Goal: Task Accomplishment & Management: Complete application form

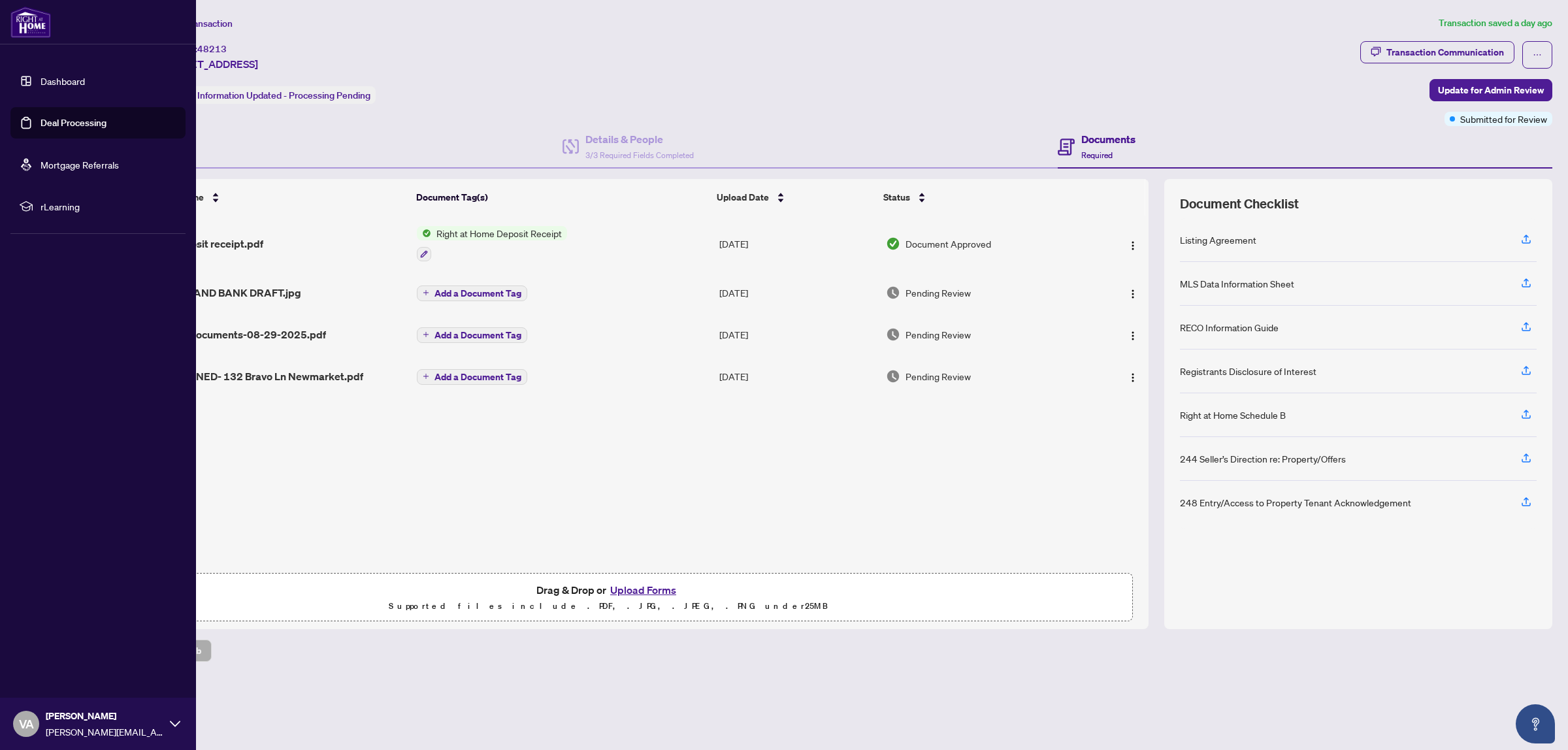
click at [85, 78] on link "Dashboard" at bounding box center [63, 81] width 44 height 12
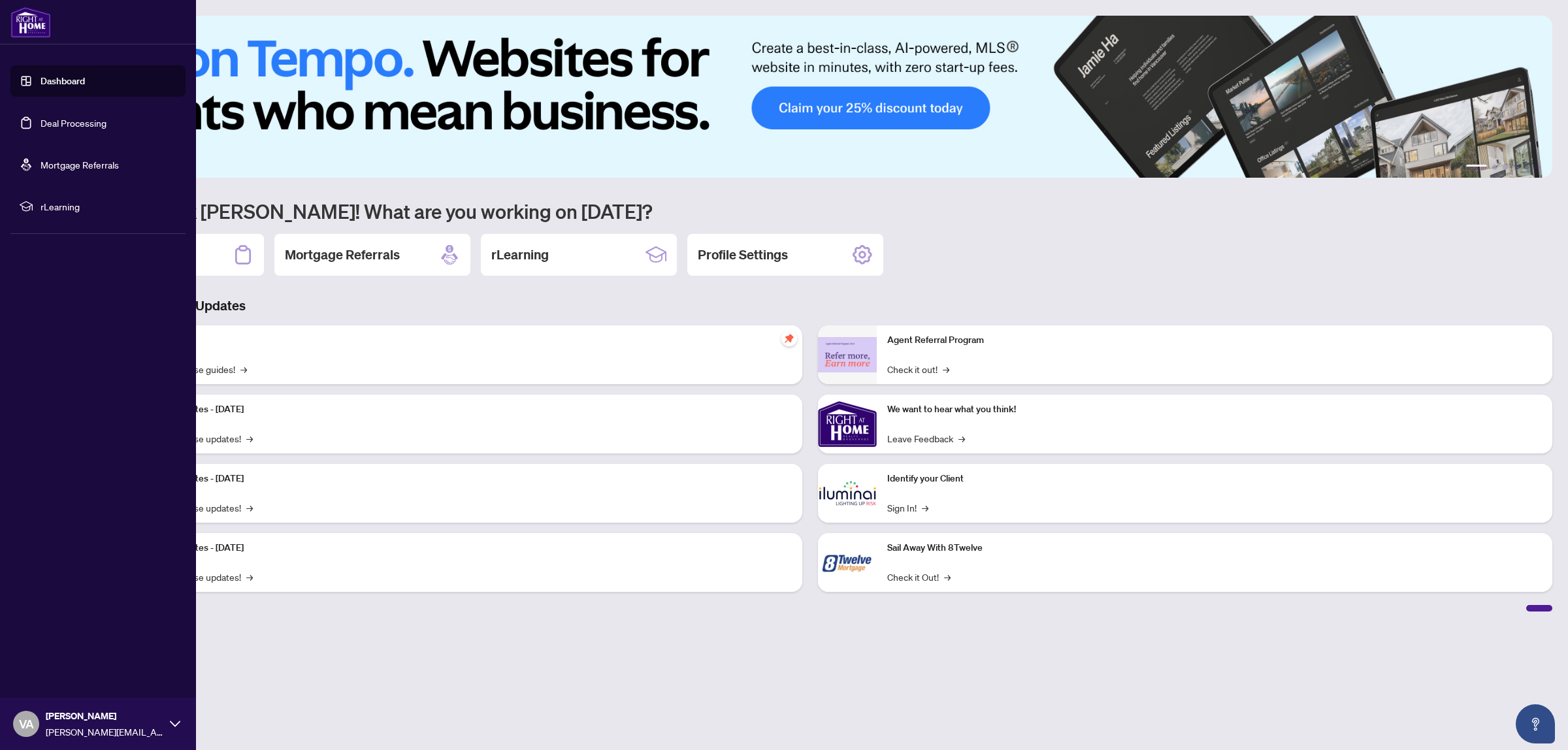
click at [79, 122] on link "Deal Processing" at bounding box center [73, 123] width 66 height 12
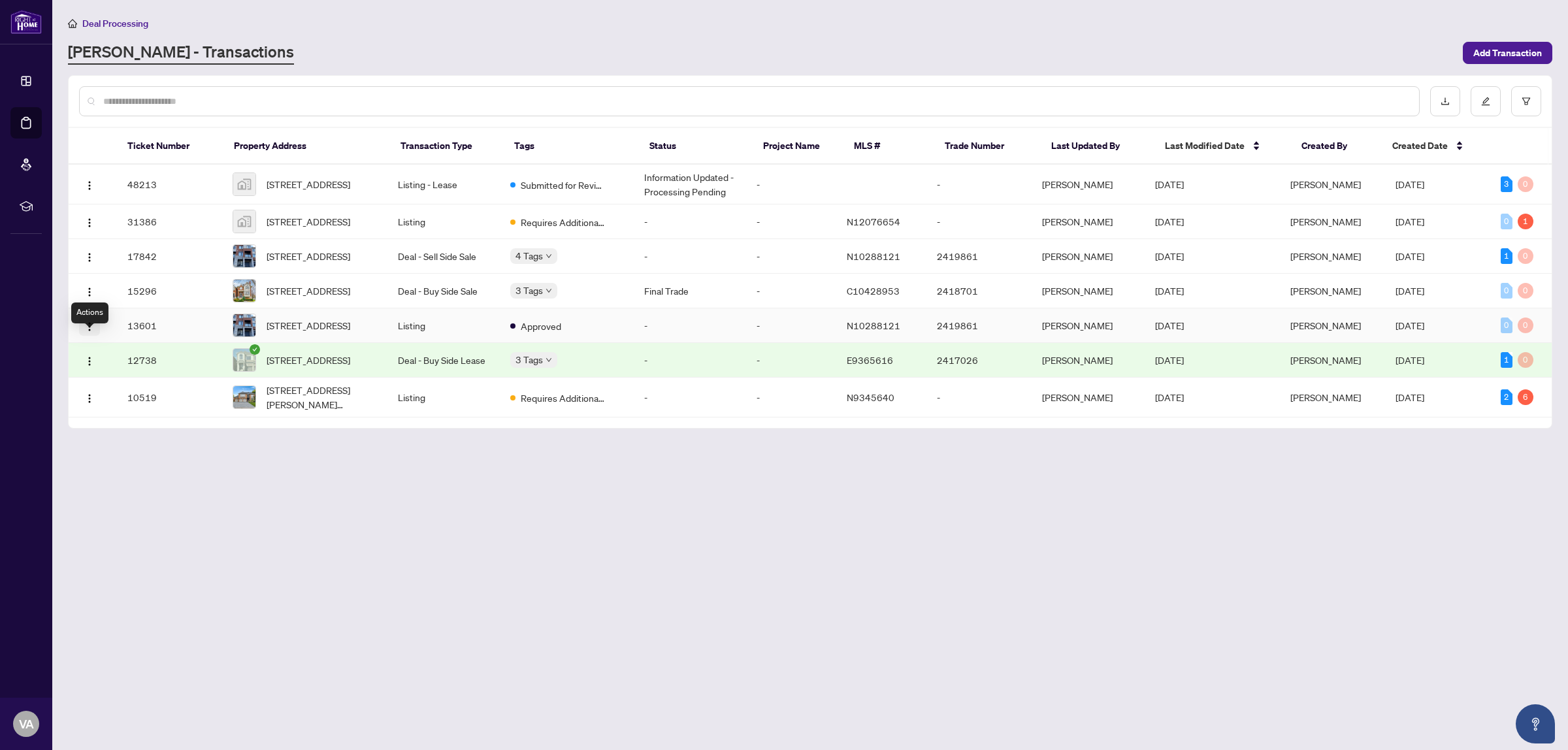
click at [95, 333] on span "button" at bounding box center [89, 325] width 11 height 14
click at [206, 516] on main "Deal Processing [PERSON_NAME] - Transactions Add Transaction Ticket Number Prop…" at bounding box center [810, 375] width 1515 height 750
click at [387, 218] on td "[STREET_ADDRESS]" at bounding box center [304, 222] width 165 height 35
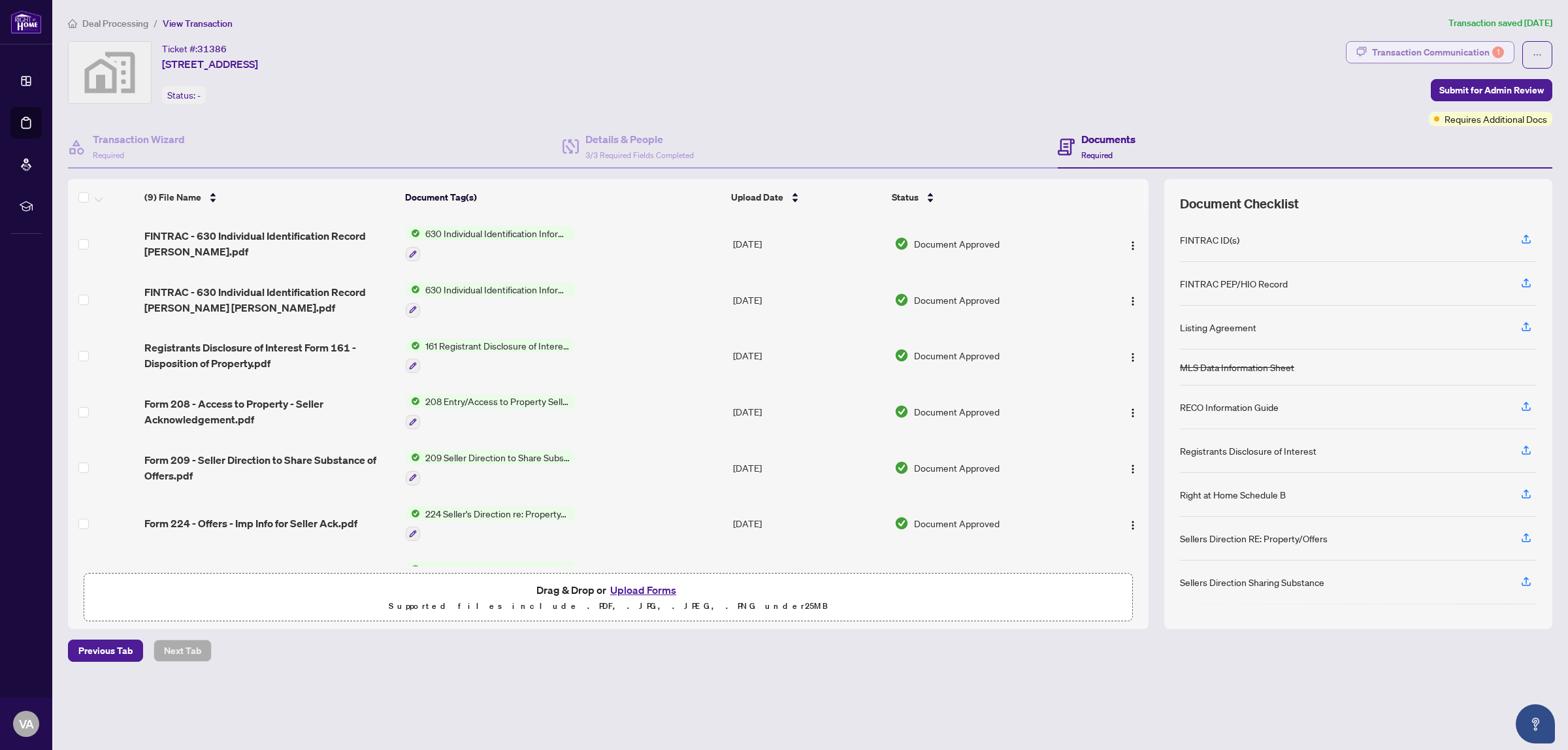
click at [1412, 56] on div "Transaction Communication 1" at bounding box center [1438, 52] width 132 height 21
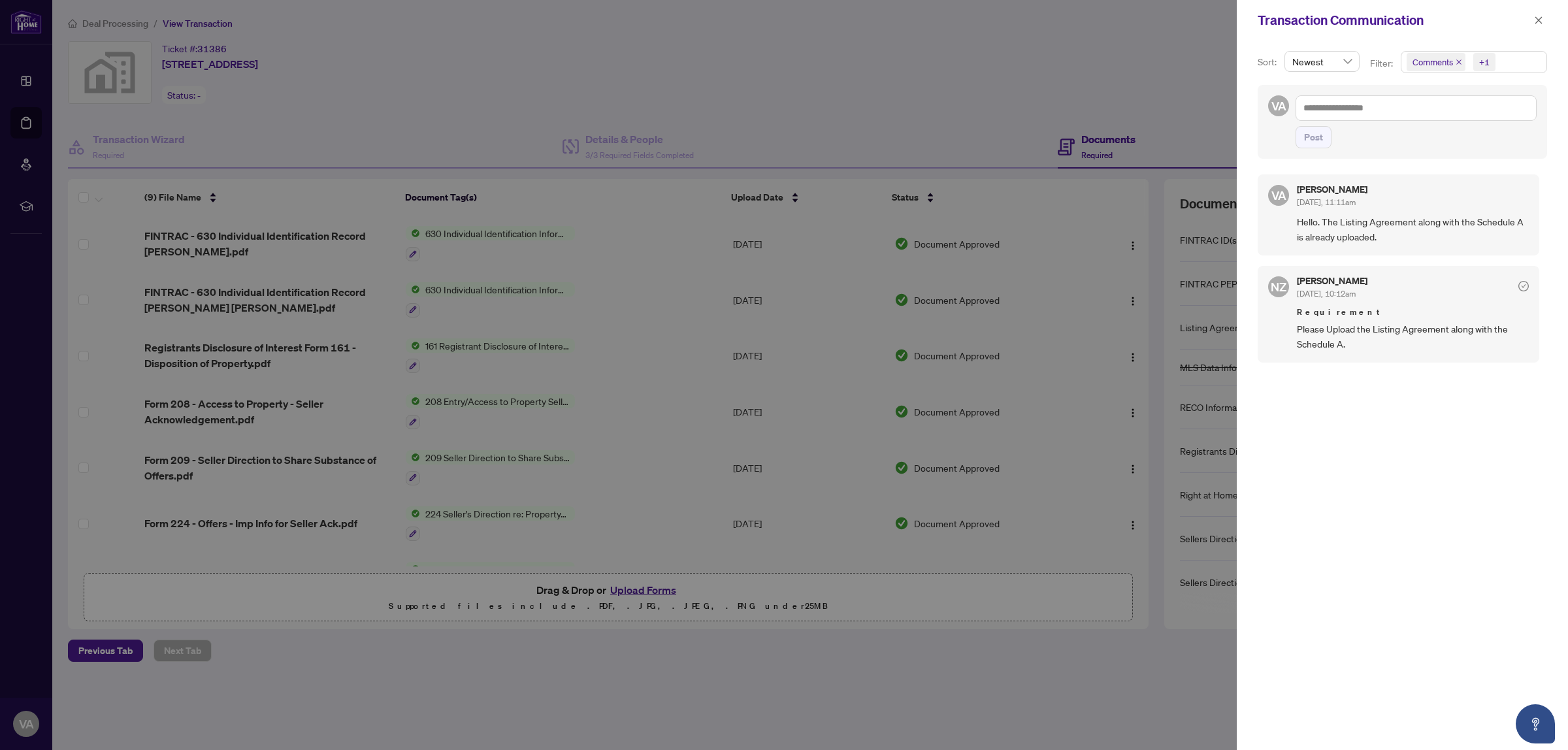
click at [1086, 125] on div at bounding box center [784, 375] width 1568 height 750
click at [1532, 20] on button "button" at bounding box center [1538, 20] width 17 height 16
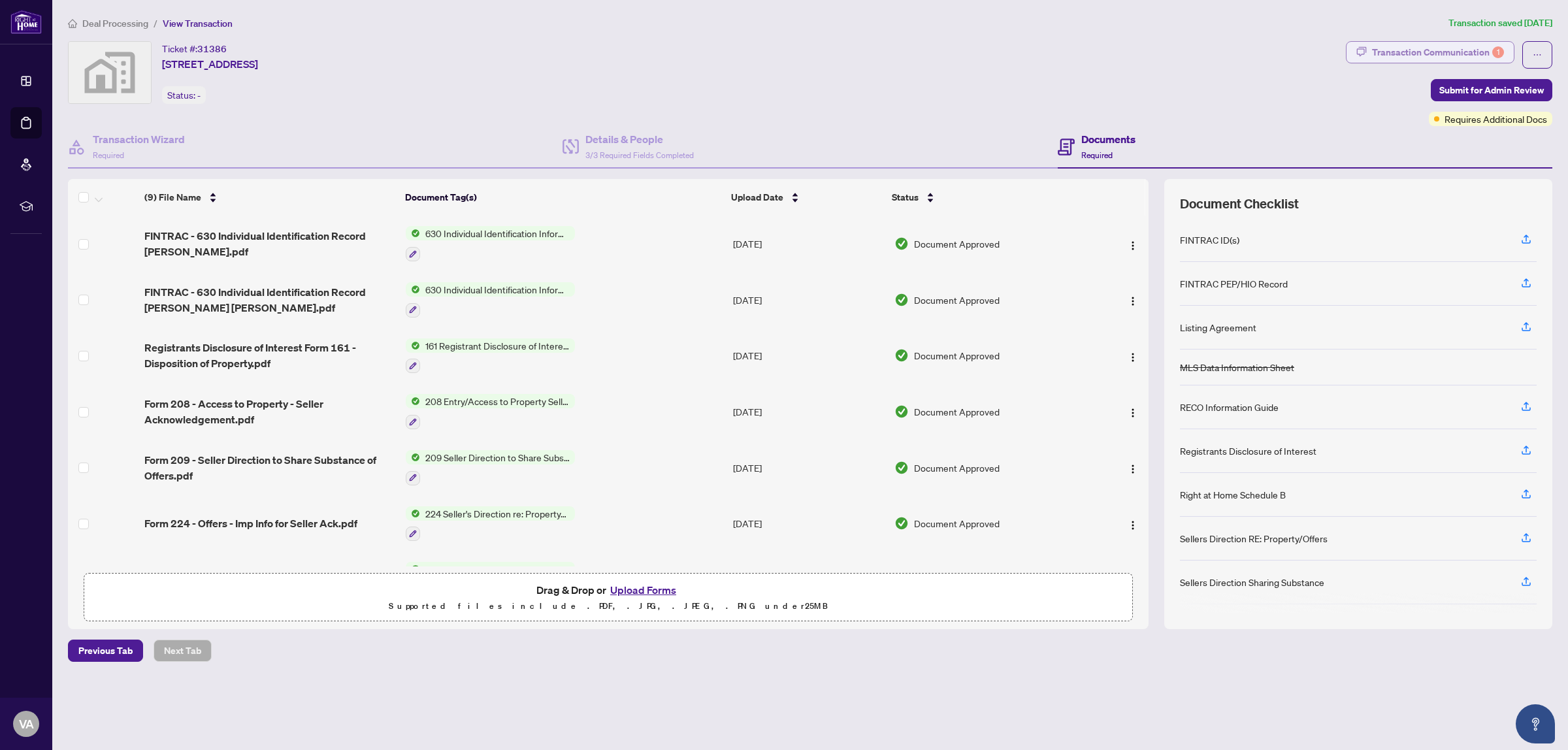
click at [1474, 50] on div "Transaction Communication 1" at bounding box center [1438, 52] width 132 height 21
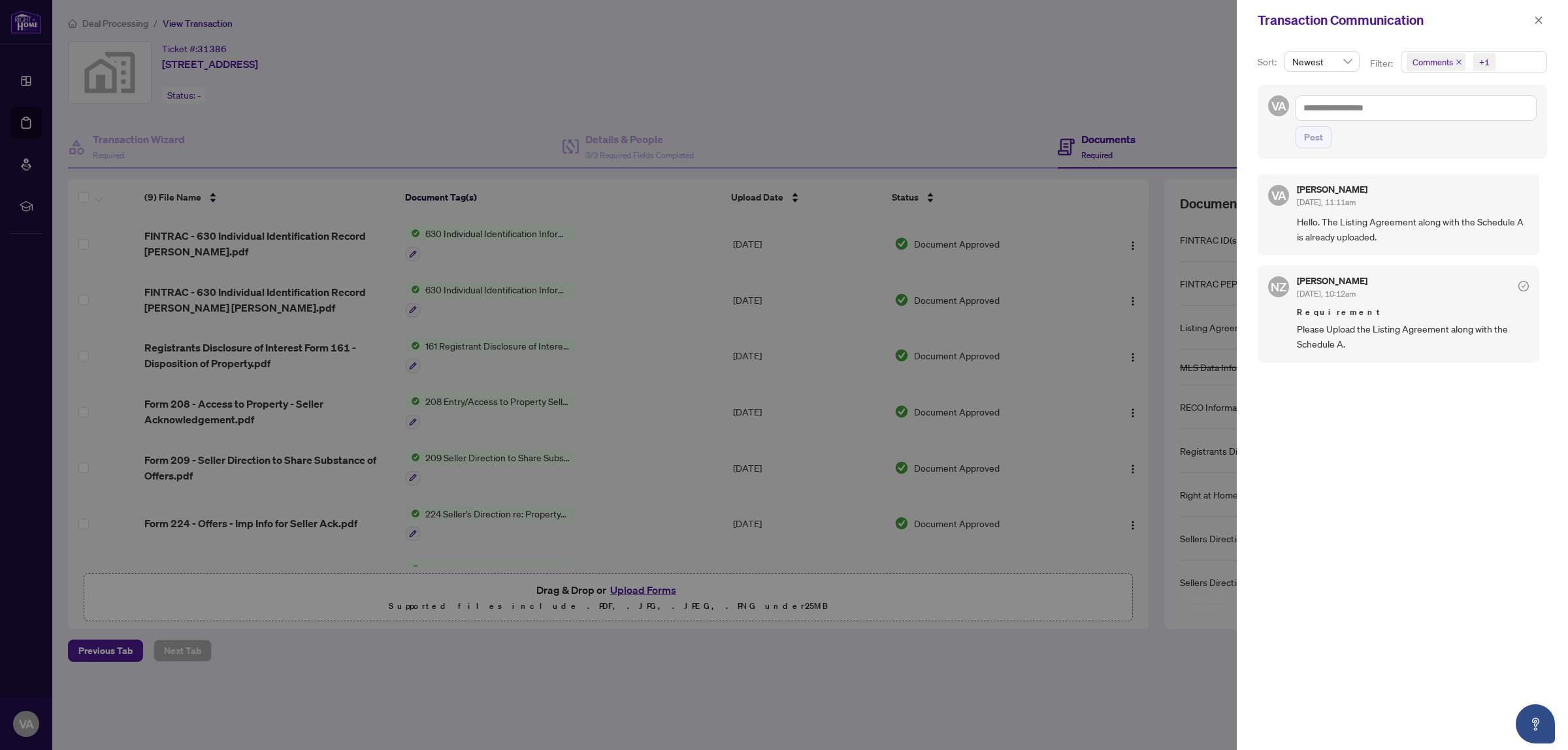
click at [1457, 59] on icon "close" at bounding box center [1459, 62] width 7 height 7
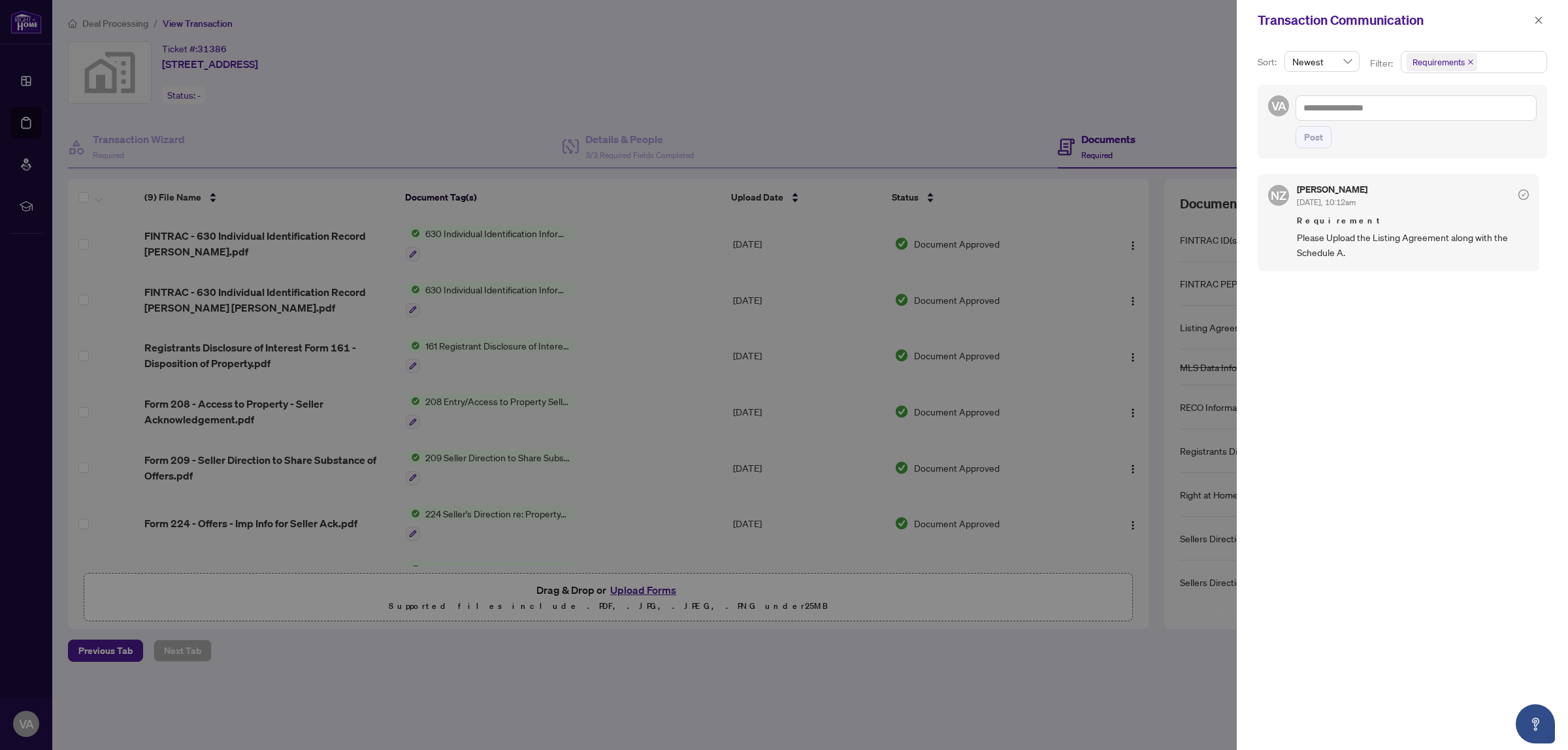
click at [1313, 226] on span "Requirement" at bounding box center [1413, 221] width 232 height 13
click at [1344, 213] on div "[PERSON_NAME] [DATE], 10:12am Requirement Please Upload the Listing Agreement a…" at bounding box center [1413, 223] width 232 height 76
click at [1518, 185] on div at bounding box center [1523, 194] width 11 height 17
click at [1522, 194] on icon "check-circle" at bounding box center [1523, 194] width 11 height 11
click at [1536, 20] on icon "close" at bounding box center [1538, 20] width 9 height 9
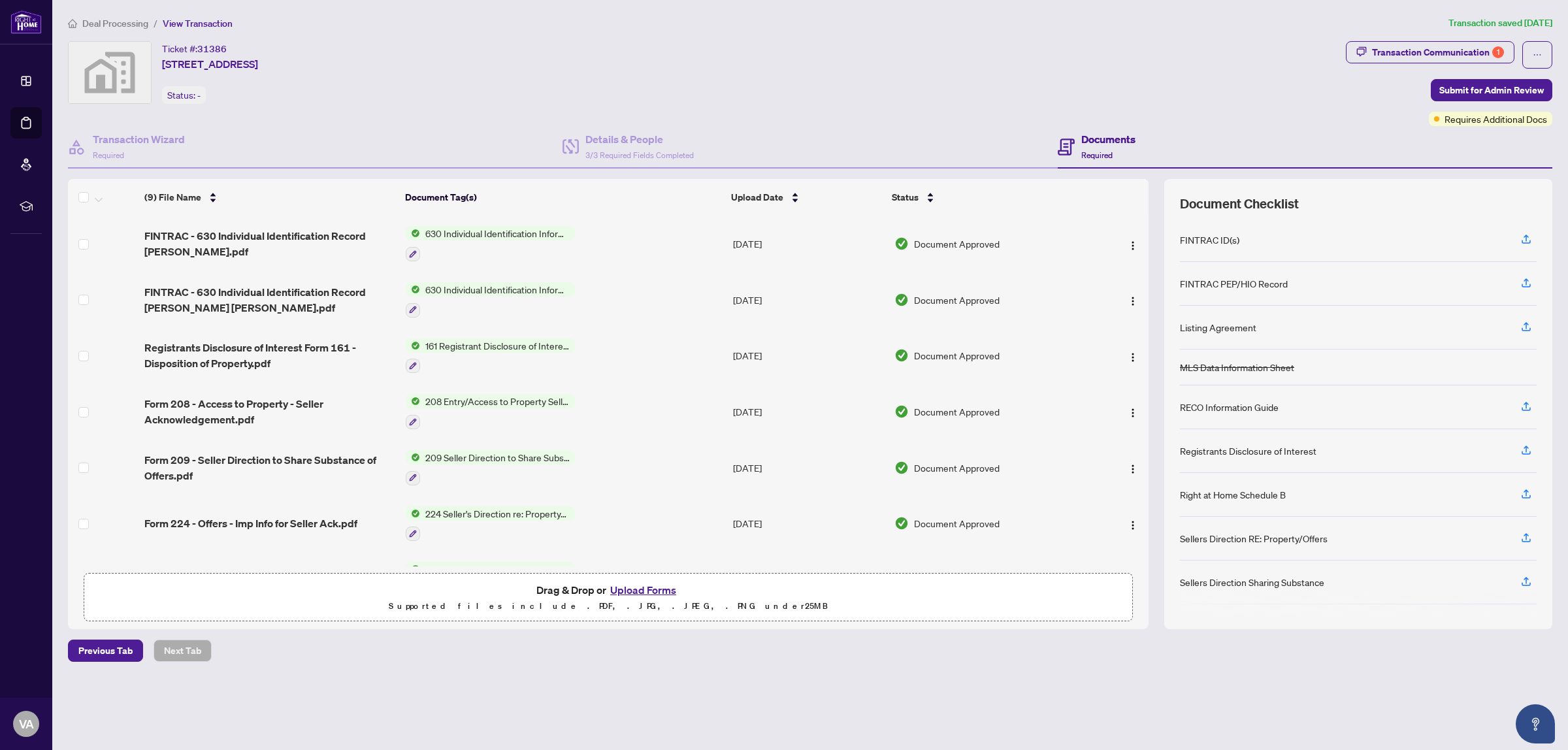
click at [396, 605] on p "Supported files include .PDF, .JPG, .JPEG, .PNG under 25 MB" at bounding box center [607, 606] width 1032 height 16
click at [622, 592] on button "Upload Forms" at bounding box center [643, 590] width 73 height 17
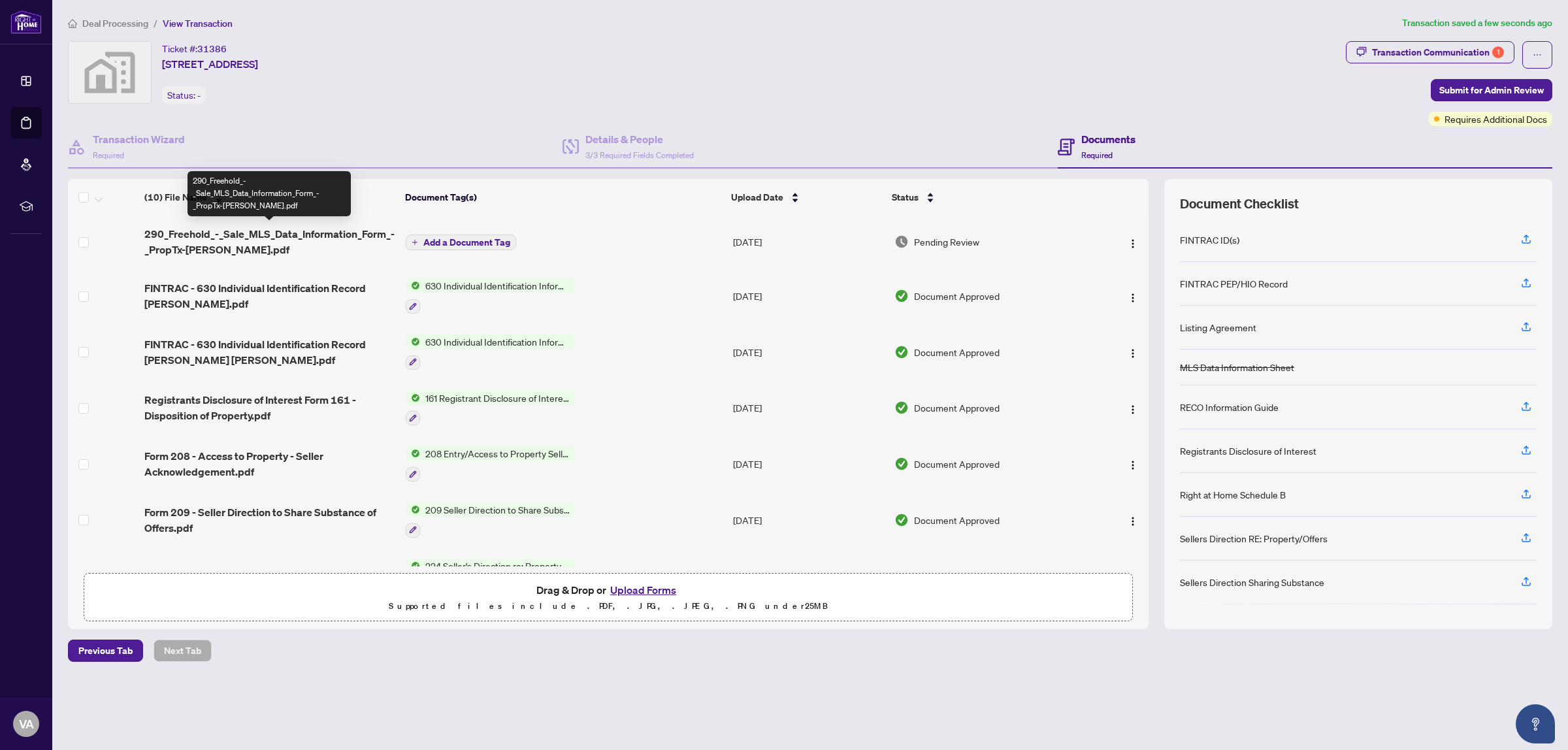
click at [325, 229] on span "290_Freehold_-_Sale_MLS_Data_Information_Form_-_PropTx-[PERSON_NAME].pdf" at bounding box center [269, 242] width 251 height 32
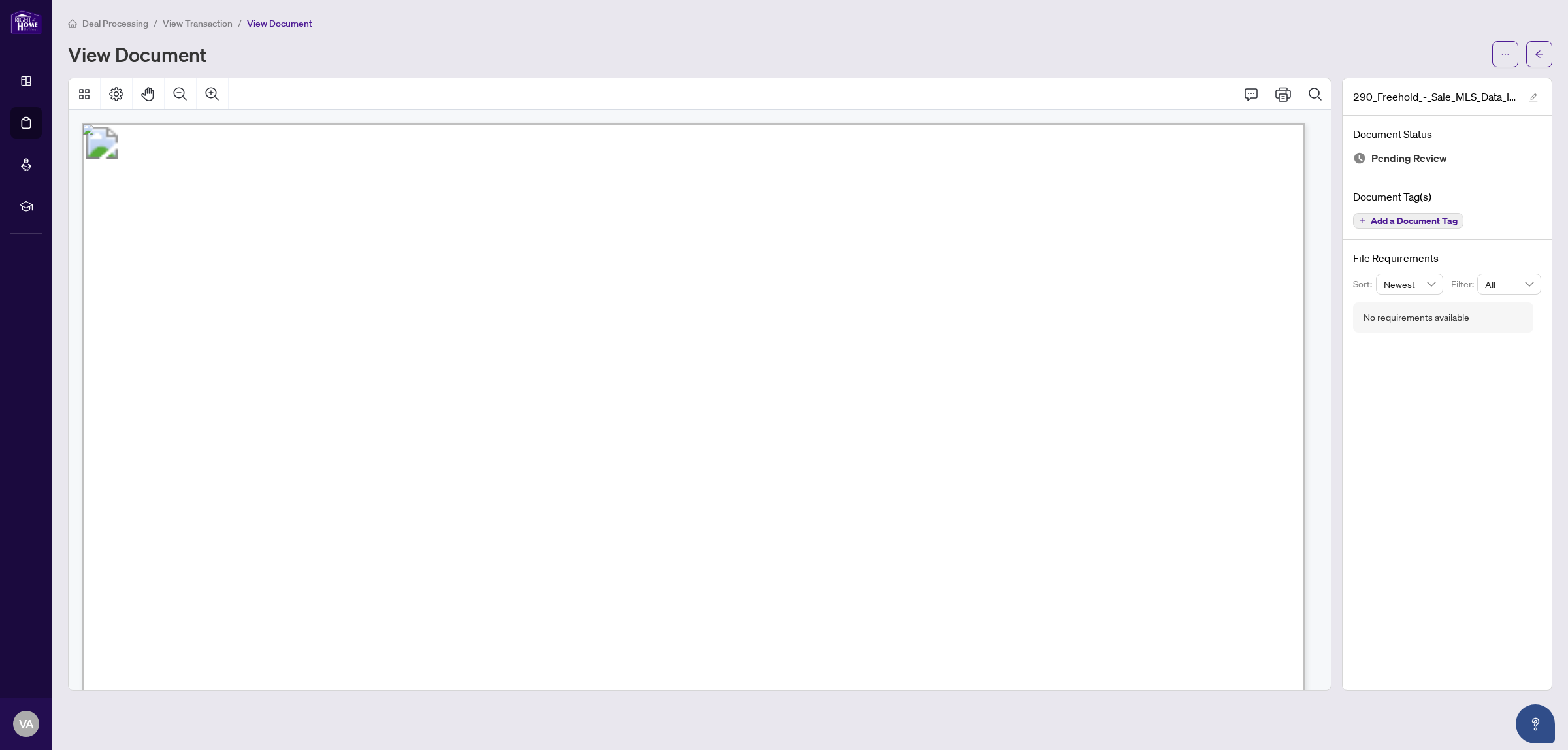
drag, startPoint x: 742, startPoint y: 229, endPoint x: 369, endPoint y: 748, distance: 639.1
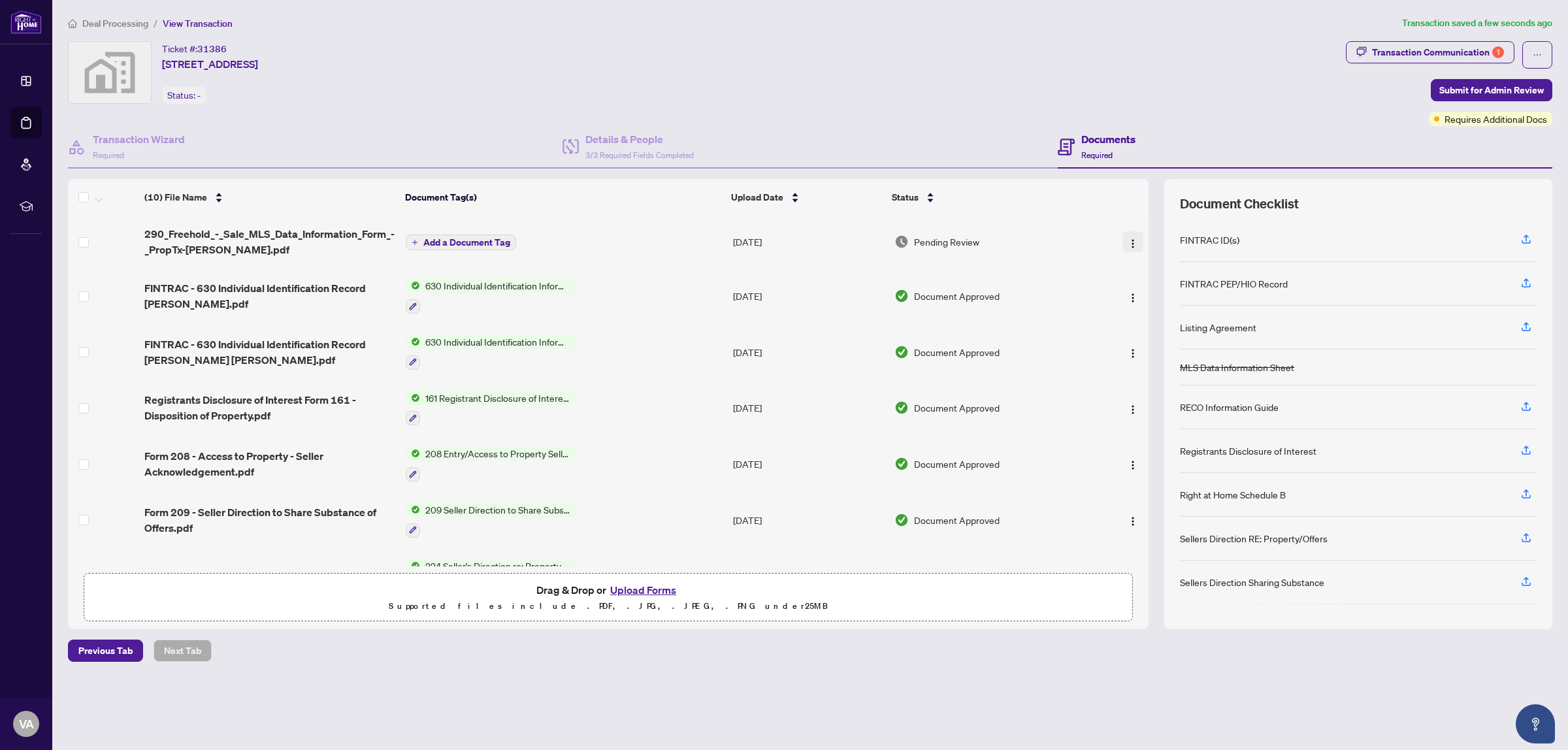
click at [1135, 245] on button "button" at bounding box center [1133, 241] width 21 height 21
click at [95, 244] on td at bounding box center [103, 241] width 71 height 53
click at [89, 243] on td at bounding box center [103, 241] width 71 height 53
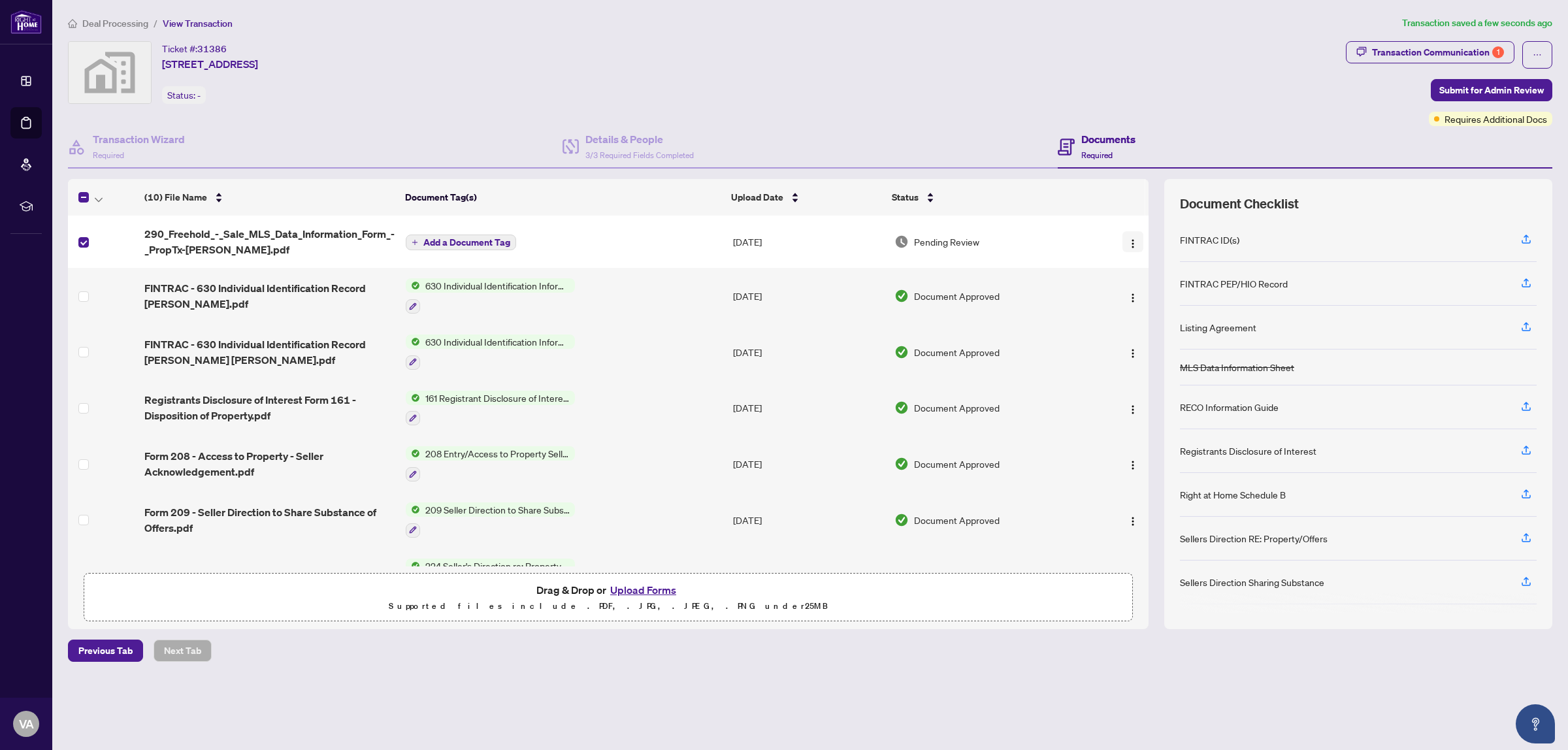
click at [1135, 249] on button "button" at bounding box center [1133, 241] width 21 height 21
click at [1183, 393] on span "Archive" at bounding box center [1192, 391] width 125 height 14
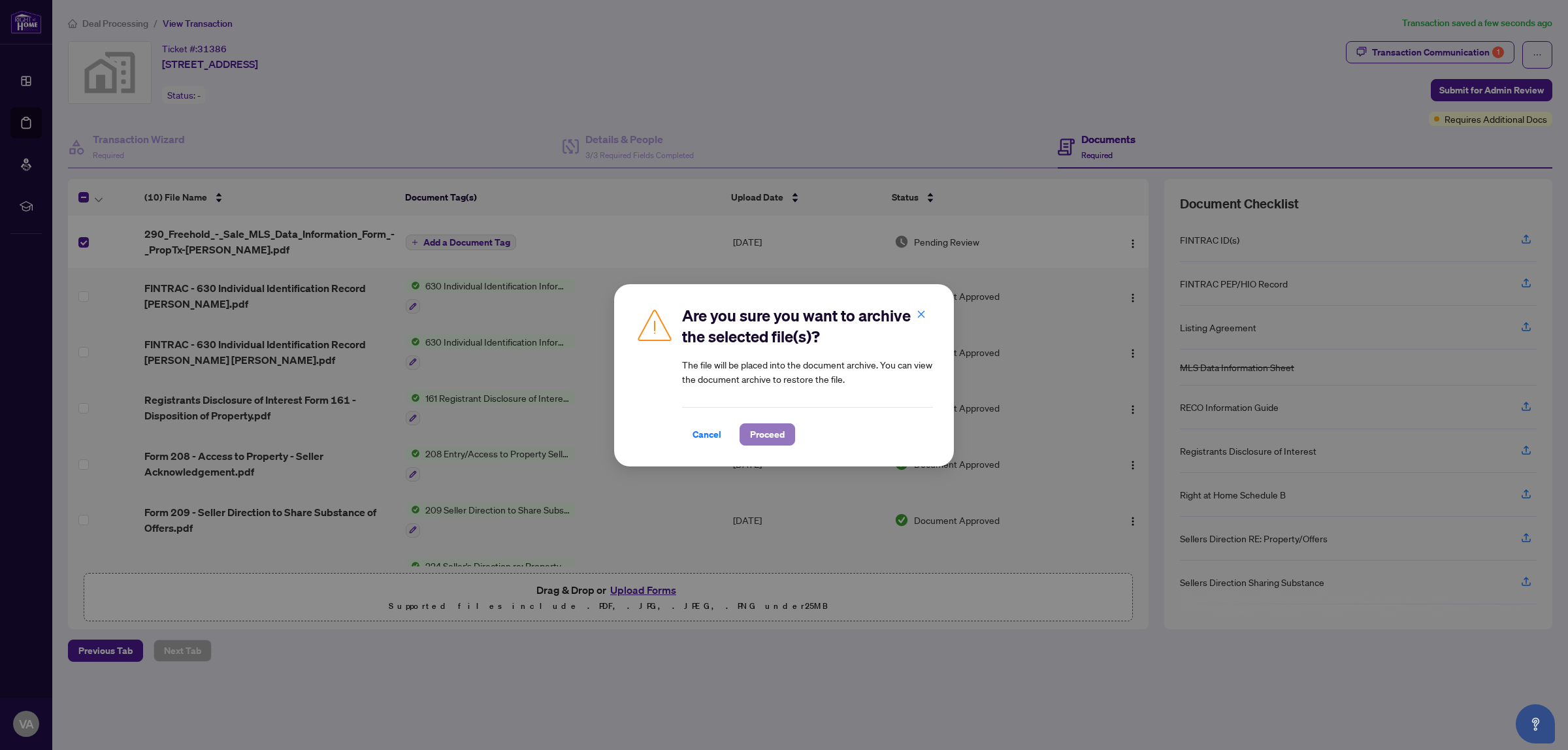
click at [773, 433] on span "Proceed" at bounding box center [767, 434] width 35 height 21
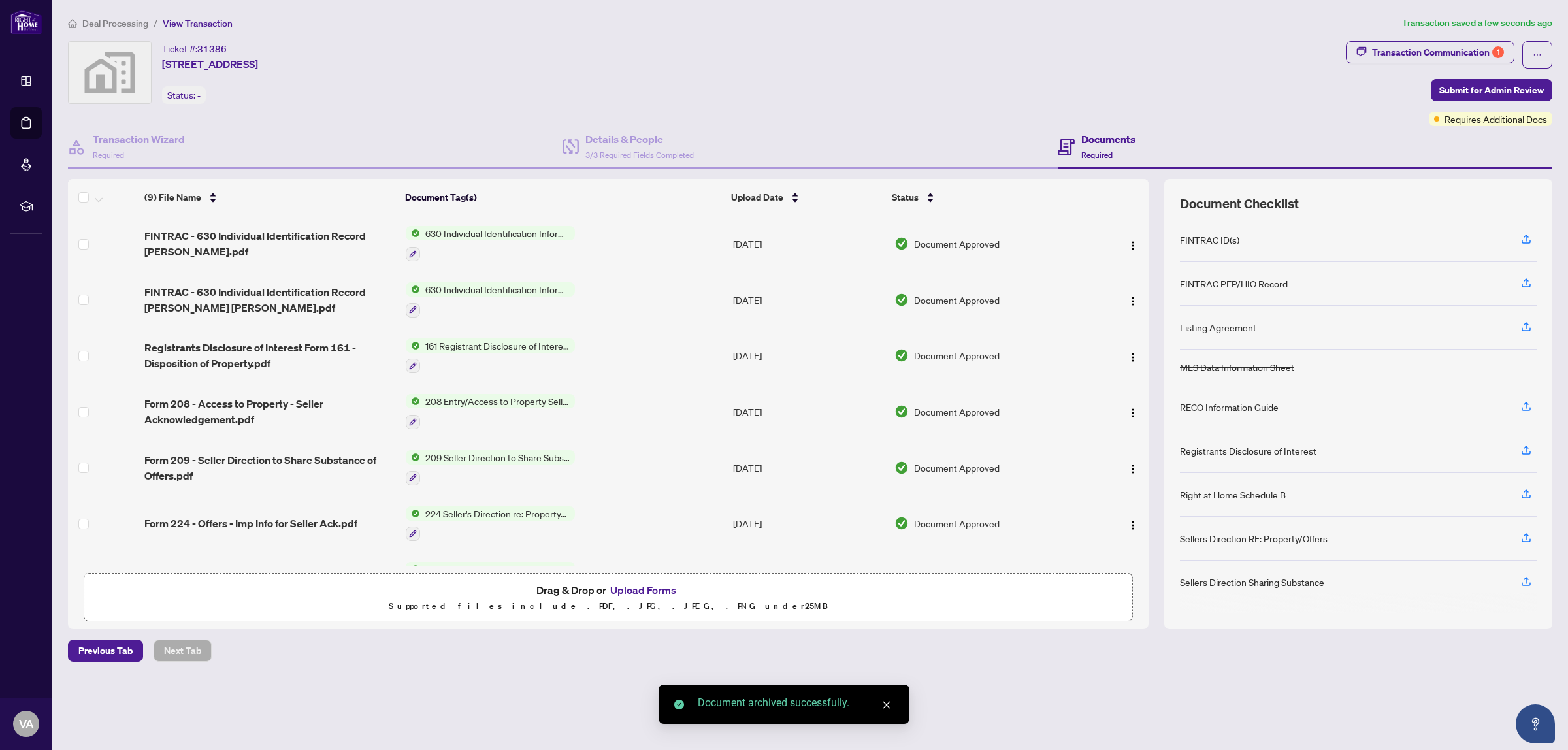
click at [650, 588] on button "Upload Forms" at bounding box center [643, 590] width 73 height 17
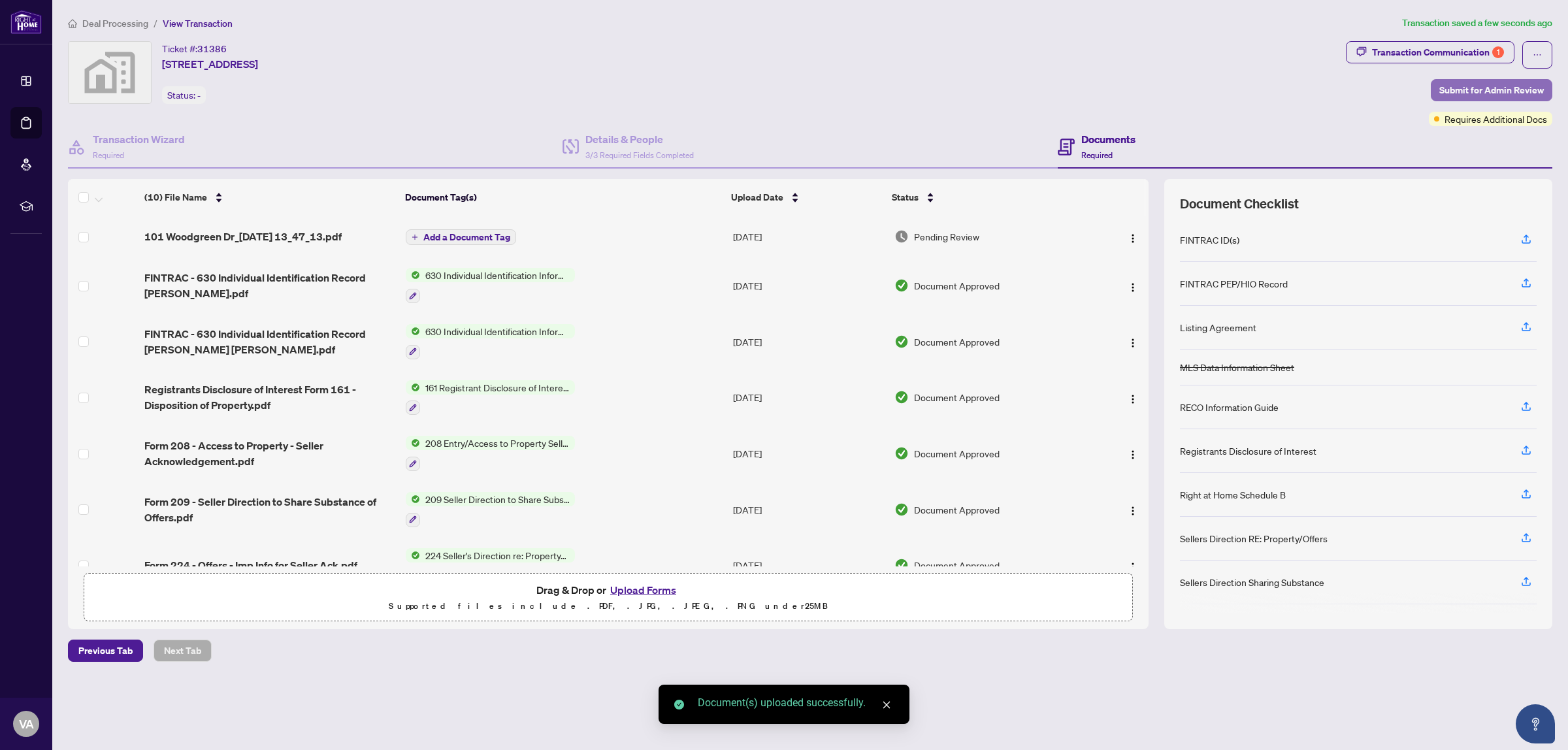
click at [1523, 83] on span "Submit for Admin Review" at bounding box center [1490, 90] width 104 height 21
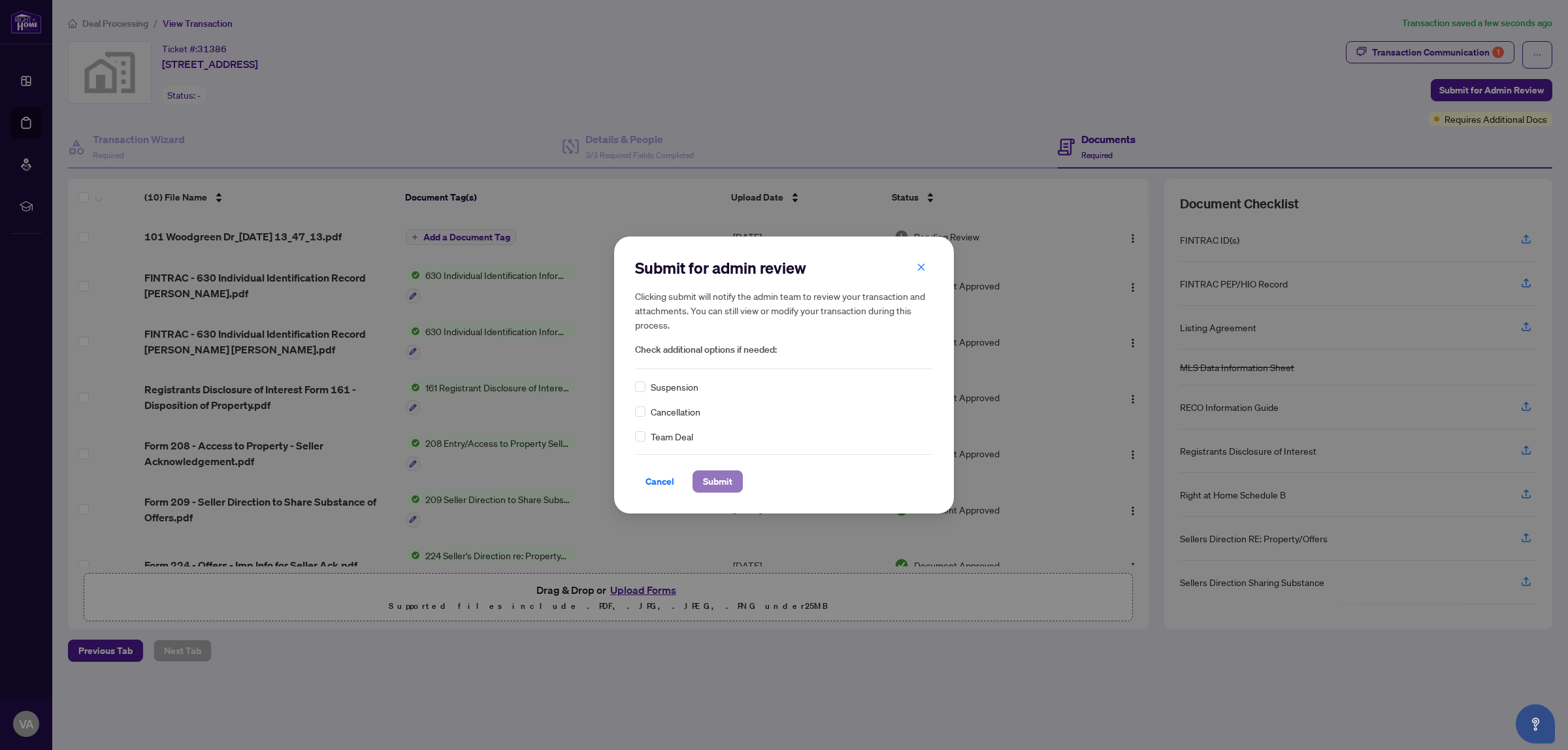
click at [713, 482] on span "Submit" at bounding box center [717, 481] width 29 height 21
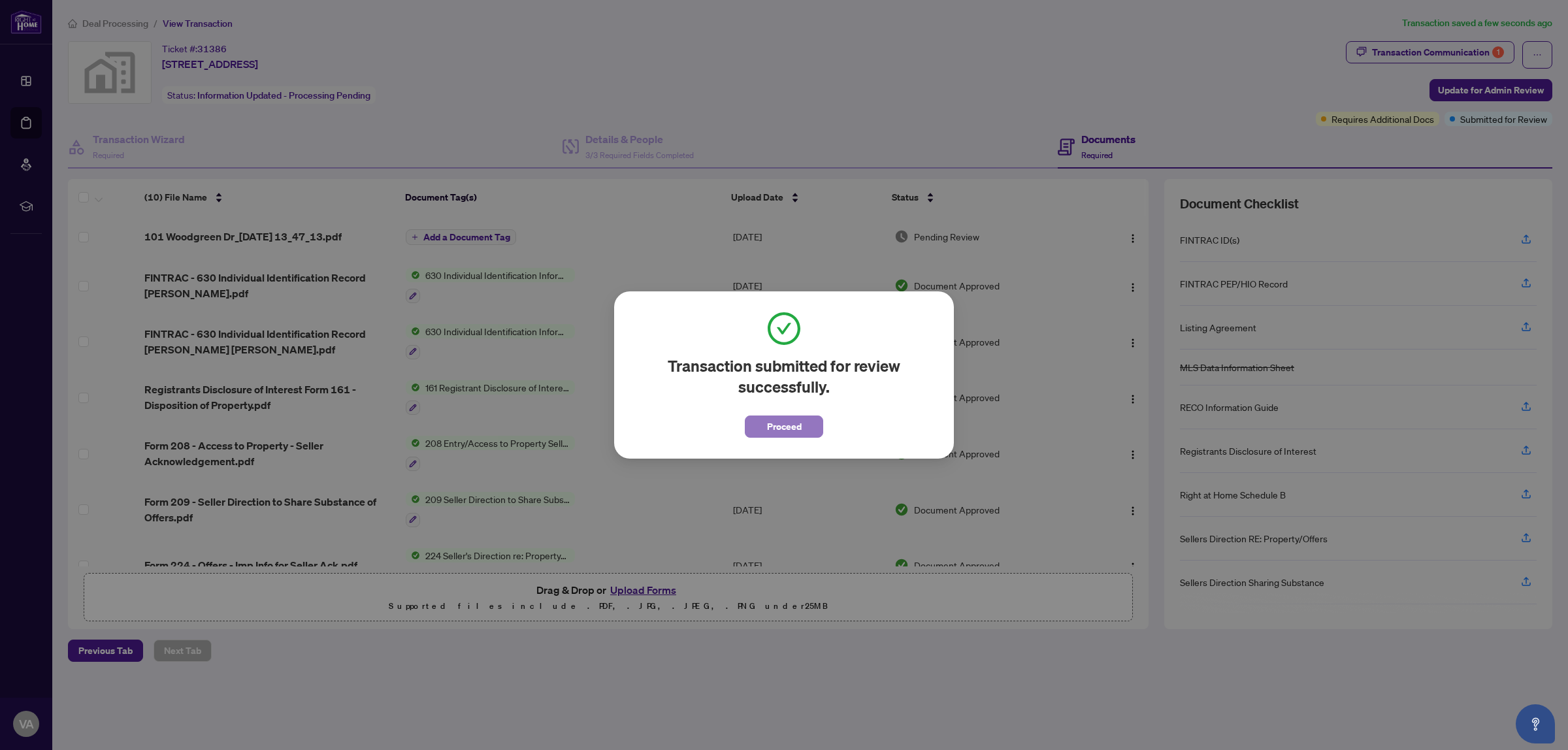
click at [785, 431] on span "Proceed" at bounding box center [784, 426] width 35 height 21
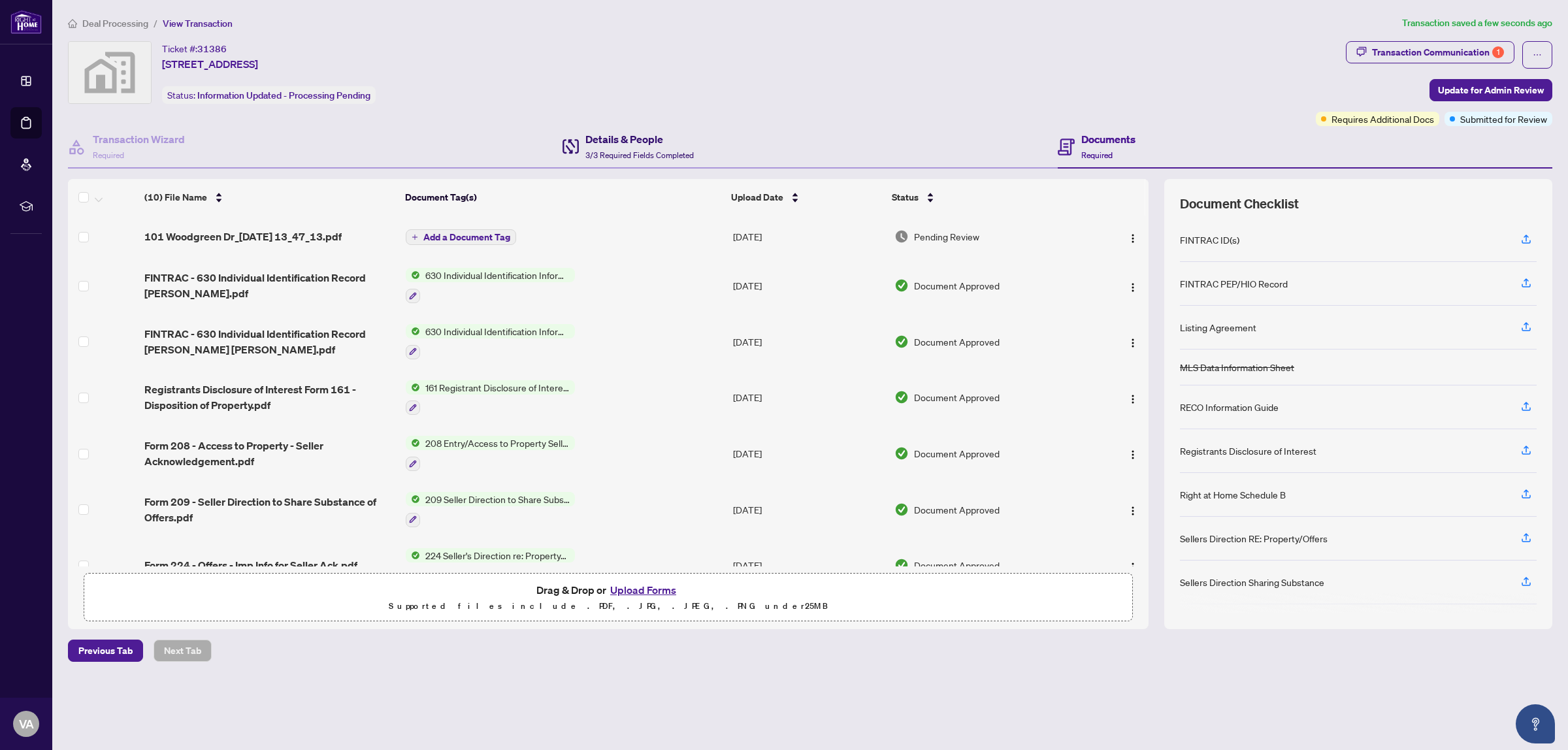
click at [637, 146] on h4 "Details & People" at bounding box center [640, 138] width 108 height 16
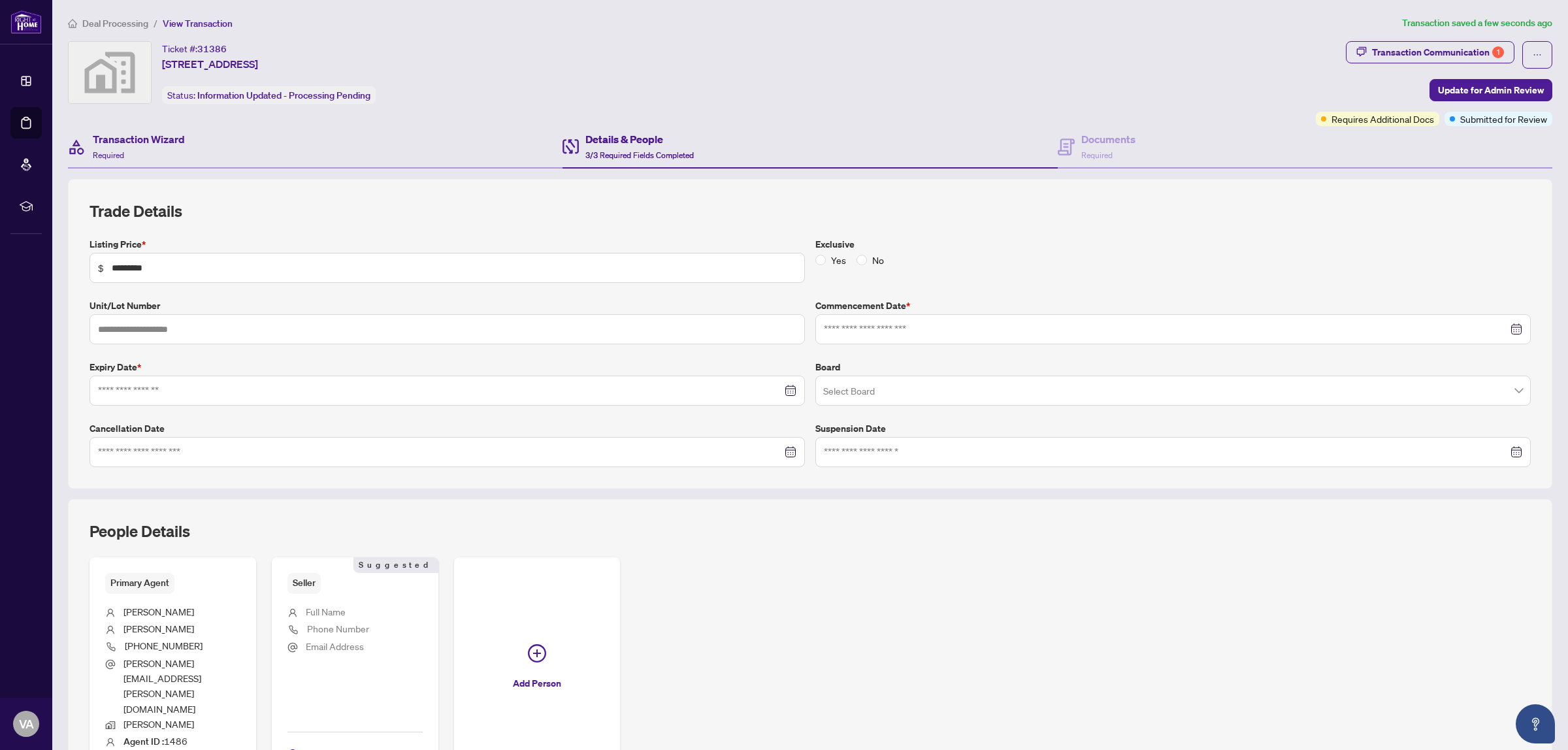
type input "**********"
drag, startPoint x: 181, startPoint y: 272, endPoint x: 119, endPoint y: 273, distance: 62.0
click at [119, 273] on input "*********" at bounding box center [454, 267] width 685 height 14
type input "*********"
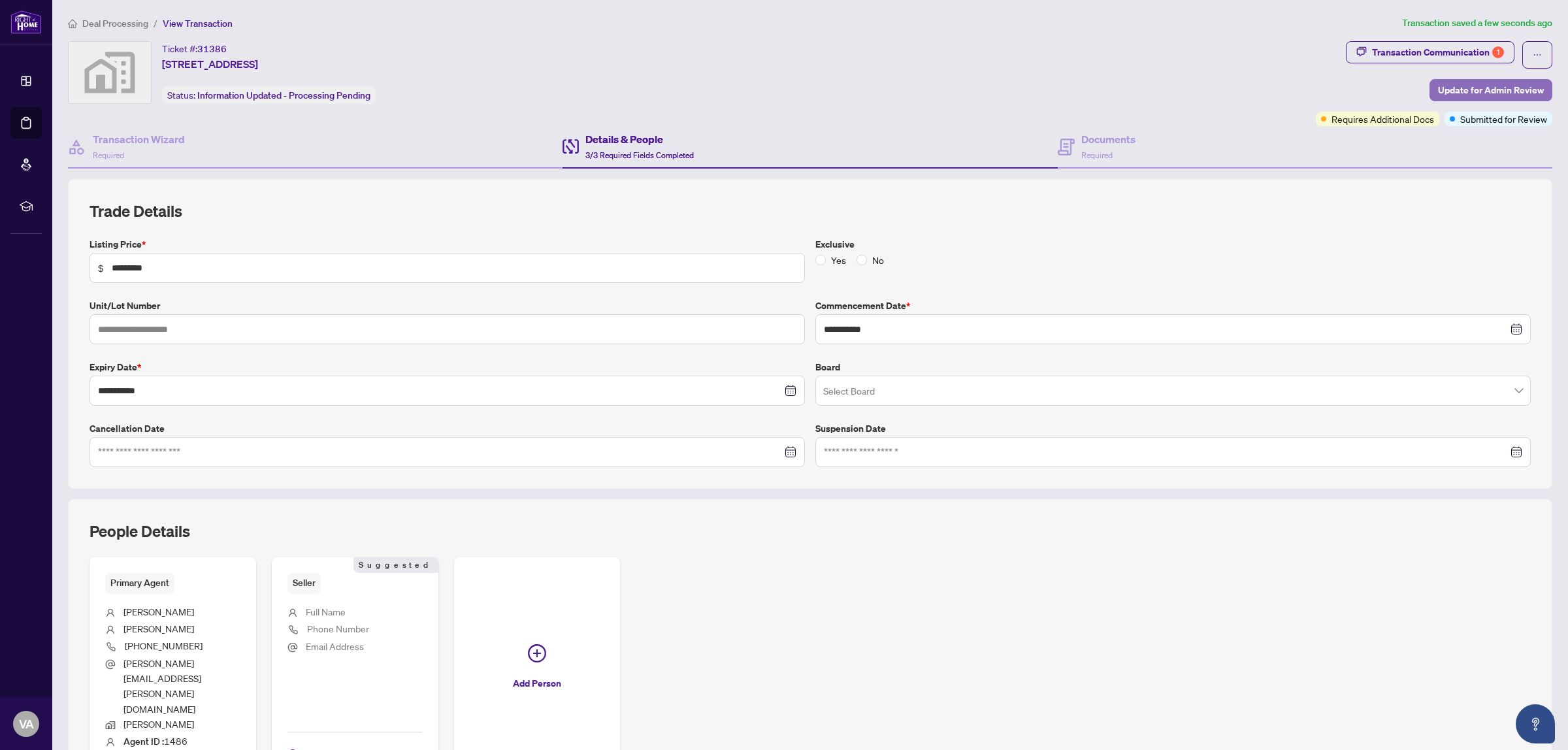
click at [1480, 85] on span "Update for Admin Review" at bounding box center [1490, 90] width 106 height 21
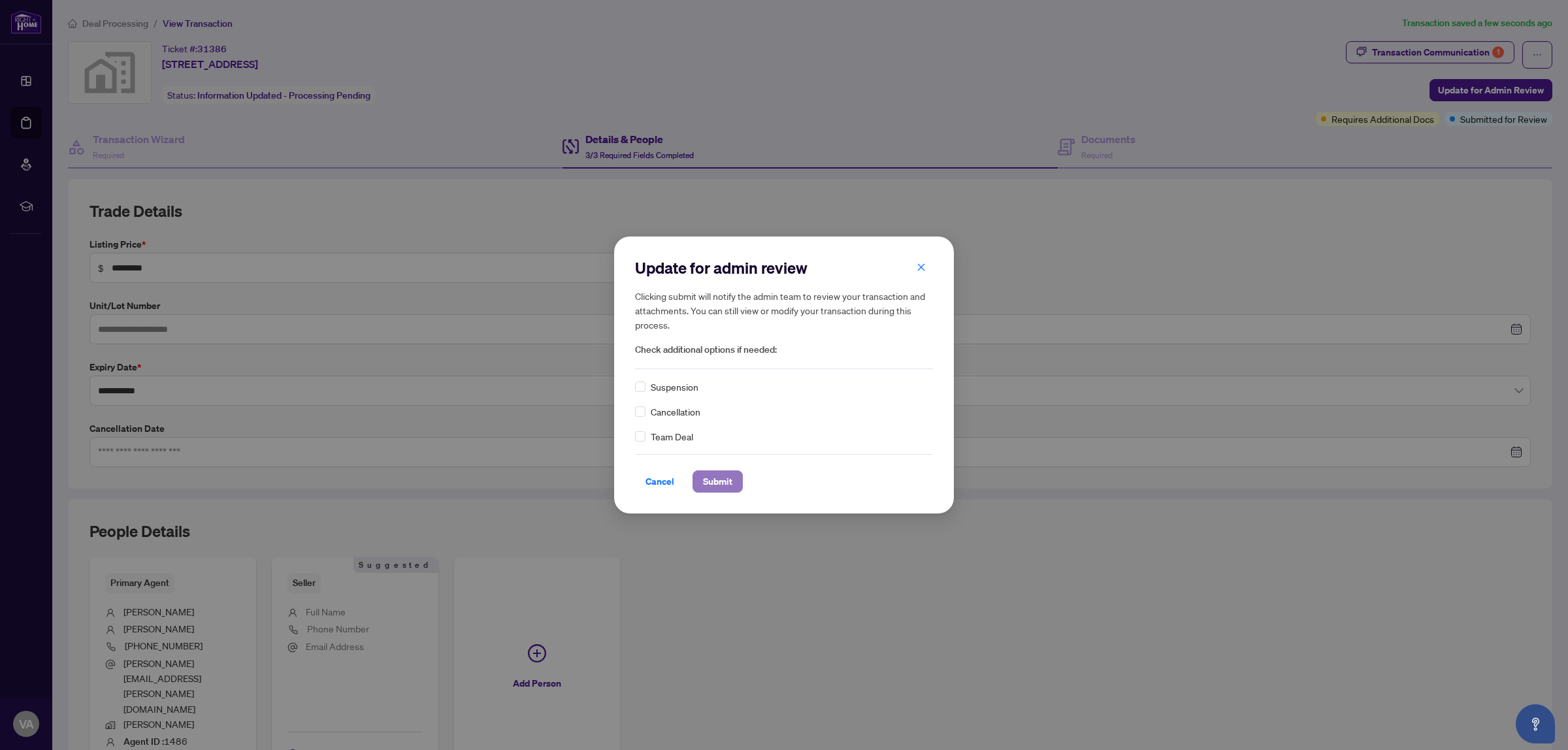
click at [736, 481] on button "Submit" at bounding box center [717, 481] width 50 height 23
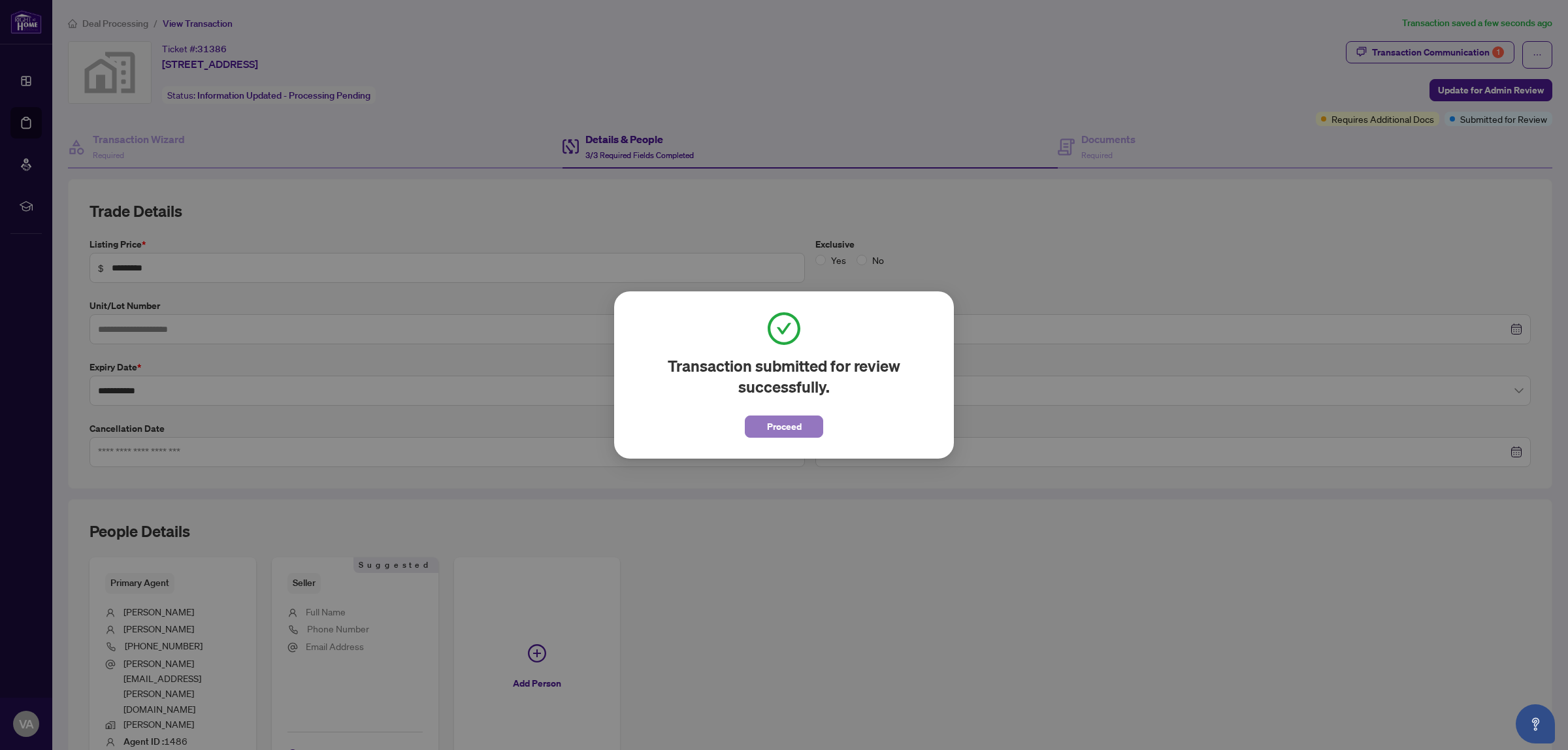
click at [782, 436] on span "Proceed" at bounding box center [784, 426] width 35 height 21
